Goal: Navigation & Orientation: Understand site structure

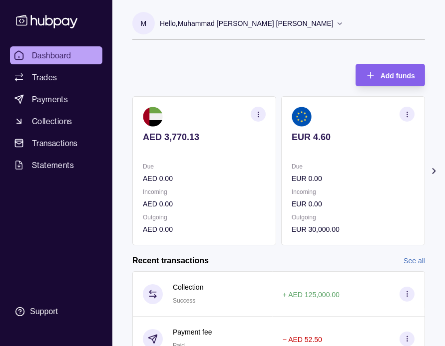
click at [337, 161] on section "EUR 4.60 Due EUR 0.00 Incoming EUR 0.00 Outgoing EUR 30,000.00" at bounding box center [353, 170] width 144 height 149
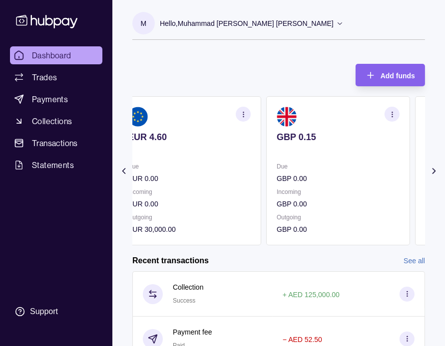
click at [310, 158] on section "GBP 0.15 Due GBP 0.00 Incoming GBP 0.00 Outgoing GBP 0.00" at bounding box center [338, 170] width 144 height 149
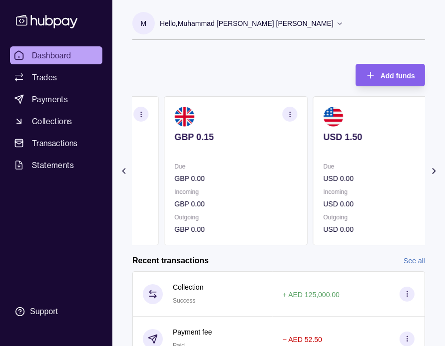
click at [349, 158] on section "USD 1.50 Due USD 0.00 Incoming USD 0.00 Outgoing USD 0.00" at bounding box center [384, 170] width 144 height 149
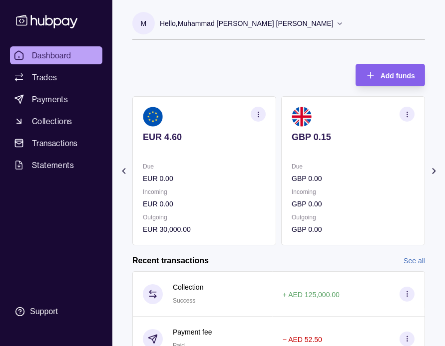
click at [303, 150] on section "GBP 0.15 Due GBP 0.00 Incoming GBP 0.00 Outgoing GBP 0.00" at bounding box center [353, 170] width 144 height 149
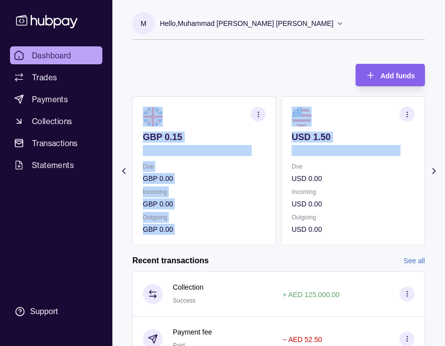
drag, startPoint x: 280, startPoint y: 170, endPoint x: 304, endPoint y: 165, distance: 24.9
click at [308, 166] on div "AED 3,770.13 Due AED 0.00 Incoming AED 0.00 Outgoing AED 0.00 EUR 4.60 Due EUR …" at bounding box center [278, 170] width 292 height 149
click at [240, 184] on p "GBP 0.00" at bounding box center [204, 178] width 123 height 11
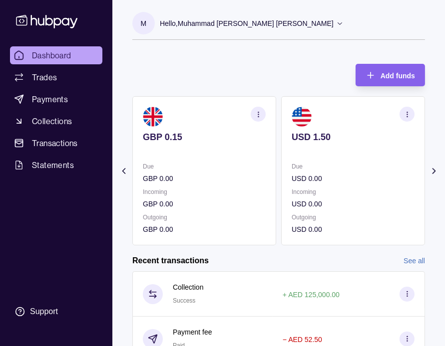
click at [200, 58] on div "Add funds AED 3,770.13 Due AED 0.00 Incoming AED 0.00 Outgoing AED 0.00 EUR 4.6…" at bounding box center [278, 150] width 292 height 192
click at [263, 181] on div "Due GBP 0.00 Incoming GBP 0.00 Outgoing GBP 0.00" at bounding box center [204, 198] width 123 height 74
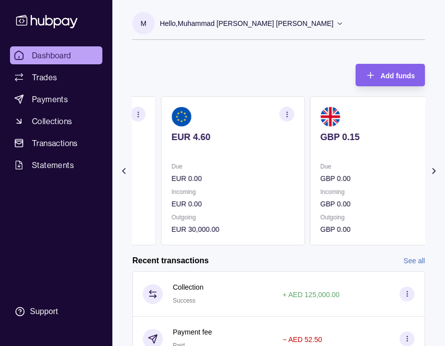
click at [277, 177] on p "EUR 0.00" at bounding box center [232, 178] width 123 height 11
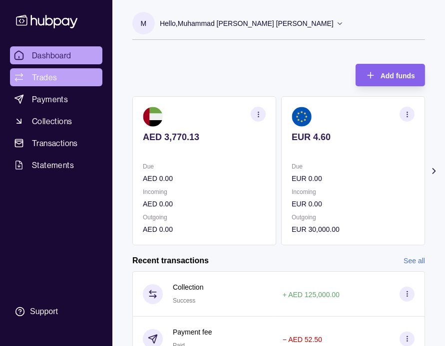
click at [56, 81] on link "Trades" at bounding box center [56, 77] width 92 height 18
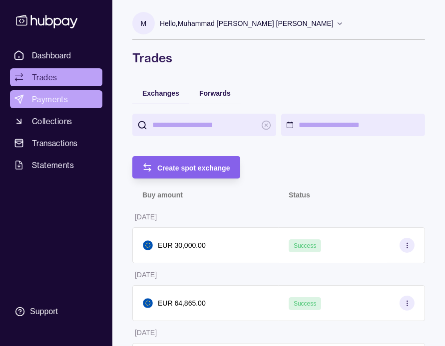
click at [56, 98] on span "Payments" at bounding box center [50, 99] width 36 height 12
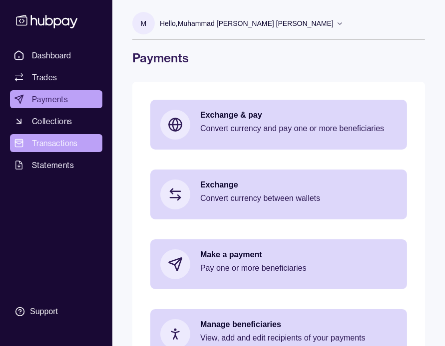
click at [52, 139] on span "Transactions" at bounding box center [55, 143] width 46 height 12
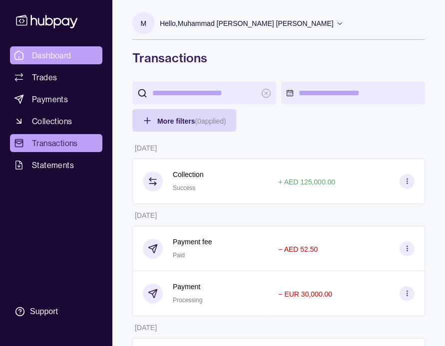
click at [63, 56] on span "Dashboard" at bounding box center [51, 55] width 39 height 12
